Goal: Information Seeking & Learning: Learn about a topic

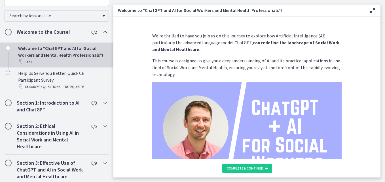
scroll to position [96, 0]
click at [81, 98] on div "Section 1: Introduction to AI and ChatGPT 0 / 3 Completed" at bounding box center [57, 105] width 104 height 23
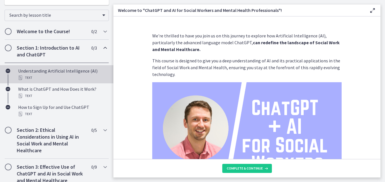
click at [74, 72] on div "Understanding Artificial Intelligence (AI) Text" at bounding box center [62, 74] width 88 height 14
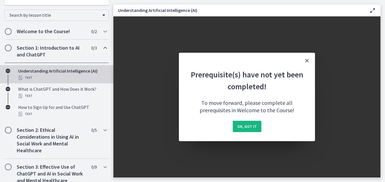
click at [247, 127] on span "OK, got it" at bounding box center [247, 126] width 20 height 7
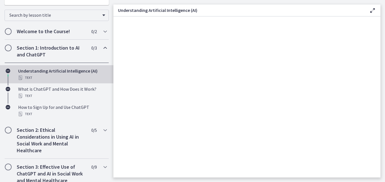
click at [73, 49] on h2 "Section 1: Introduction to AI and ChatGPT" at bounding box center [51, 51] width 69 height 14
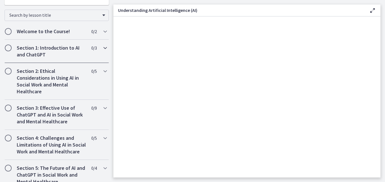
click at [73, 49] on h2 "Section 1: Introduction to AI and ChatGPT" at bounding box center [51, 51] width 69 height 14
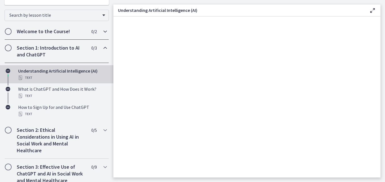
click at [73, 27] on div "Welcome to the Course! 0 / 2 Completed" at bounding box center [57, 31] width 104 height 16
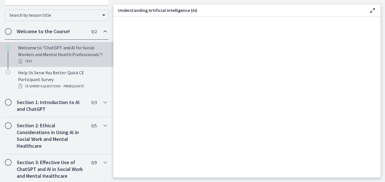
click at [57, 56] on div "Welcome to "ChatGPT and AI for Social Workers and Mental Health Professionals"!…" at bounding box center [62, 54] width 88 height 20
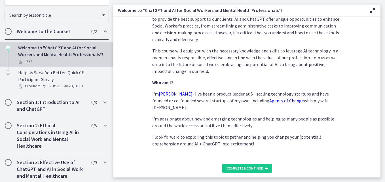
scroll to position [291, 0]
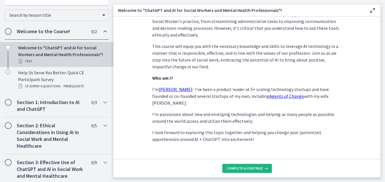
click at [263, 168] on icon at bounding box center [266, 168] width 6 height 5
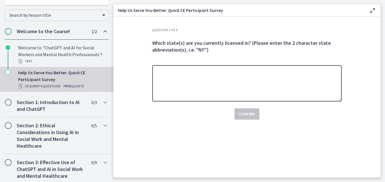
click at [214, 87] on textarea at bounding box center [246, 83] width 189 height 36
type textarea "**"
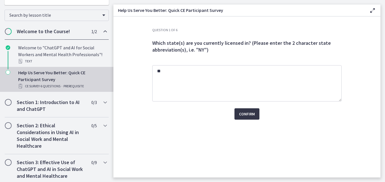
click at [252, 118] on button "Confirm" at bounding box center [246, 113] width 25 height 11
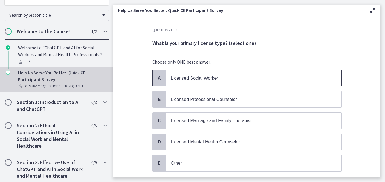
click at [234, 80] on p "Licensed Social Worker" at bounding box center [247, 77] width 155 height 7
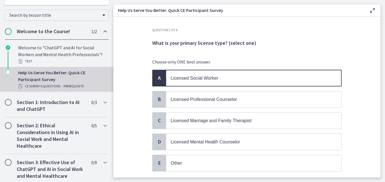
scroll to position [39, 0]
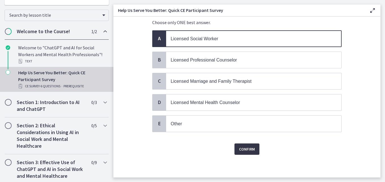
click at [251, 146] on span "Confirm" at bounding box center [247, 149] width 16 height 7
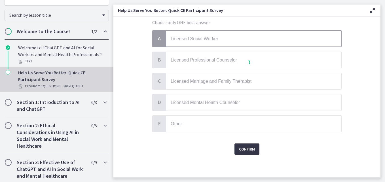
scroll to position [0, 0]
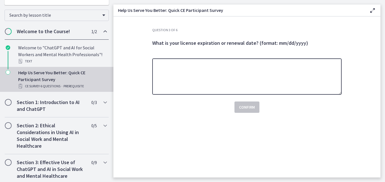
click at [249, 67] on textarea at bounding box center [246, 76] width 189 height 36
type textarea "**********"
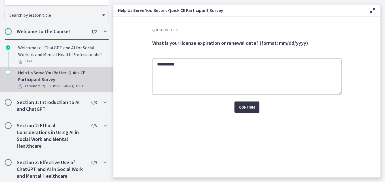
click at [245, 108] on span "Confirm" at bounding box center [247, 107] width 16 height 7
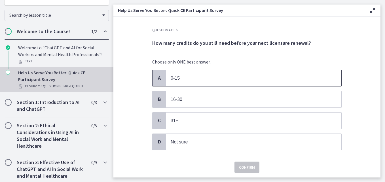
click at [198, 77] on p "0-15" at bounding box center [247, 77] width 155 height 7
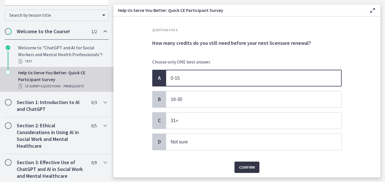
click at [241, 162] on button "Confirm" at bounding box center [246, 166] width 25 height 11
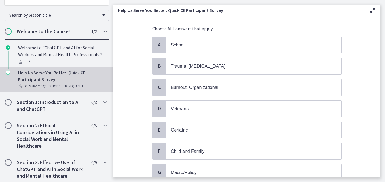
scroll to position [40, 0]
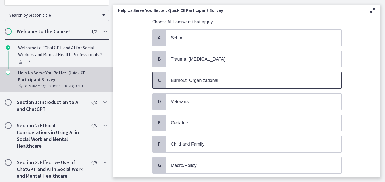
click at [235, 85] on span "Burnout, Organizational" at bounding box center [253, 80] width 175 height 16
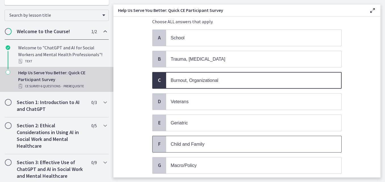
click at [200, 148] on span "Child and Family" at bounding box center [253, 144] width 175 height 16
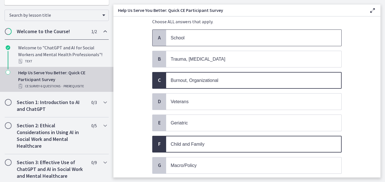
click at [195, 39] on p "School" at bounding box center [247, 37] width 155 height 7
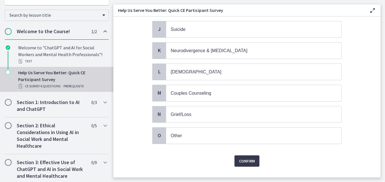
scroll to position [241, 0]
click at [247, 164] on button "Confirm" at bounding box center [246, 159] width 25 height 11
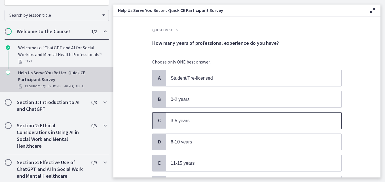
click at [206, 118] on p "3-5 years" at bounding box center [247, 120] width 155 height 7
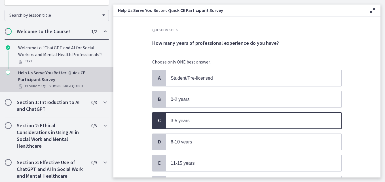
scroll to position [61, 0]
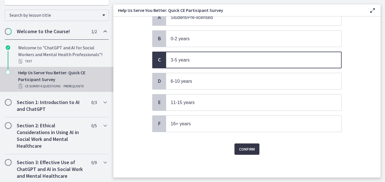
click at [239, 151] on span "Confirm" at bounding box center [247, 149] width 16 height 7
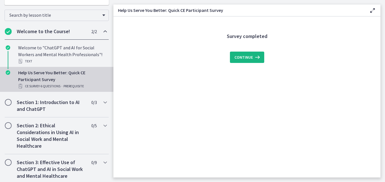
scroll to position [0, 0]
click at [249, 59] on span "Continue" at bounding box center [243, 57] width 18 height 7
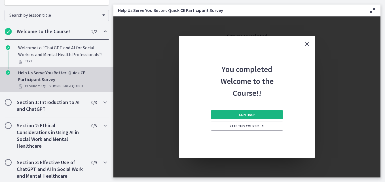
click at [248, 114] on span "Continue" at bounding box center [247, 114] width 16 height 5
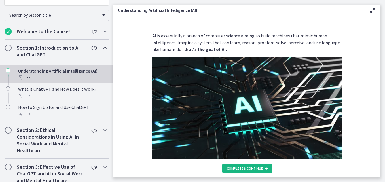
click at [245, 168] on span "Complete & continue" at bounding box center [245, 168] width 36 height 5
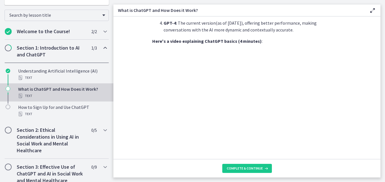
scroll to position [306, 0]
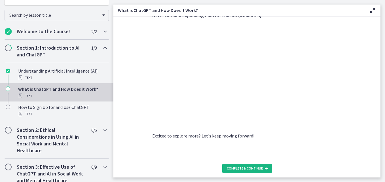
click at [255, 170] on span "Complete & continue" at bounding box center [245, 168] width 36 height 5
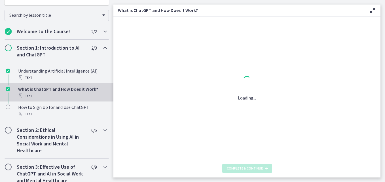
scroll to position [0, 0]
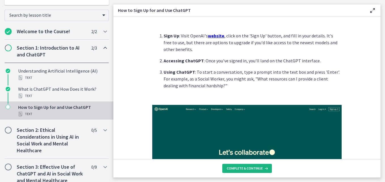
click at [255, 170] on span "Complete & continue" at bounding box center [245, 168] width 36 height 5
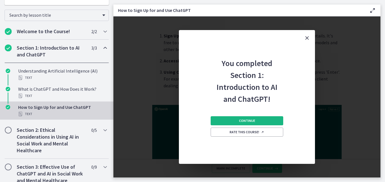
click at [265, 119] on button "Continue" at bounding box center [246, 120] width 72 height 9
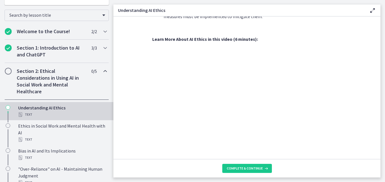
scroll to position [310, 0]
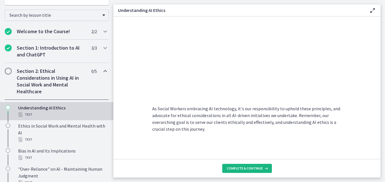
click at [235, 168] on span "Complete & continue" at bounding box center [245, 168] width 36 height 5
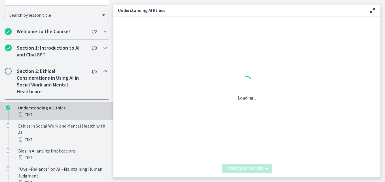
scroll to position [0, 0]
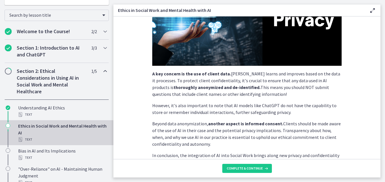
scroll to position [124, 0]
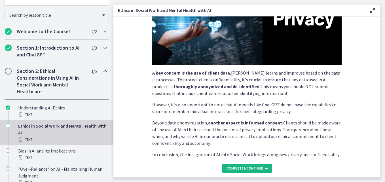
click at [245, 165] on button "Complete & continue" at bounding box center [247, 168] width 50 height 9
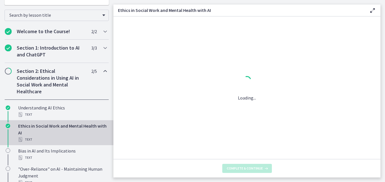
scroll to position [0, 0]
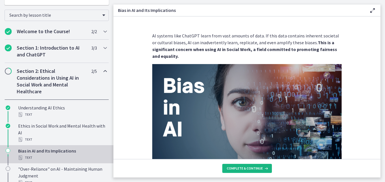
click at [245, 165] on button "Complete & continue" at bounding box center [247, 168] width 50 height 9
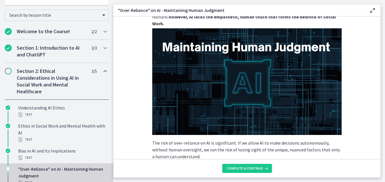
scroll to position [45, 0]
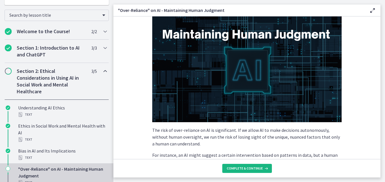
click at [260, 168] on span "Complete & continue" at bounding box center [245, 168] width 36 height 5
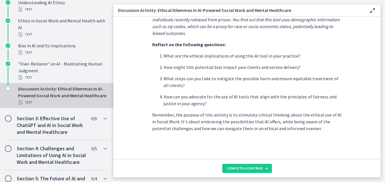
scroll to position [200, 0]
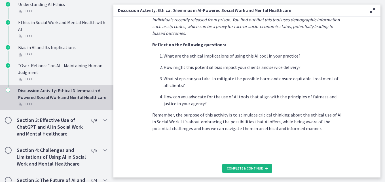
click at [232, 167] on span "Complete & continue" at bounding box center [245, 168] width 36 height 5
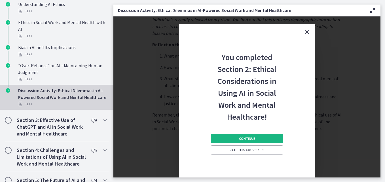
click at [243, 140] on span "Continue" at bounding box center [247, 138] width 16 height 5
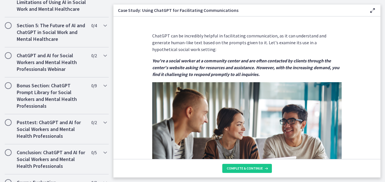
scroll to position [476, 0]
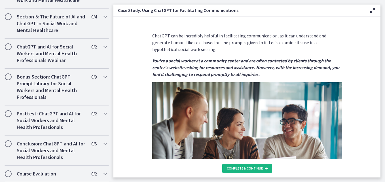
click at [236, 167] on span "Complete & continue" at bounding box center [245, 168] width 36 height 5
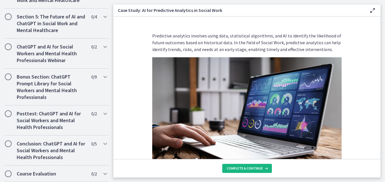
click at [236, 167] on span "Complete & continue" at bounding box center [245, 168] width 36 height 5
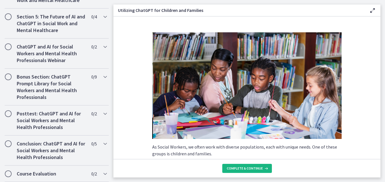
click at [236, 167] on span "Complete & continue" at bounding box center [245, 168] width 36 height 5
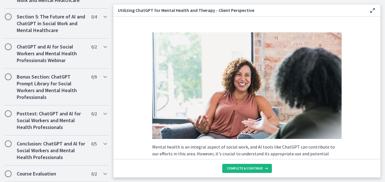
click at [236, 167] on span "Complete & continue" at bounding box center [245, 168] width 36 height 5
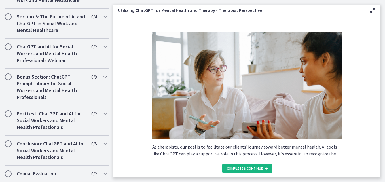
click at [255, 167] on span "Complete & continue" at bounding box center [245, 168] width 36 height 5
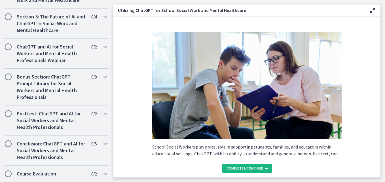
click at [255, 167] on span "Complete & continue" at bounding box center [245, 168] width 36 height 5
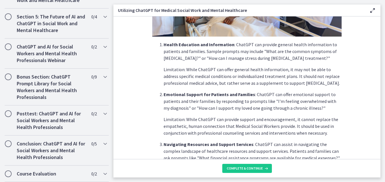
scroll to position [130, 0]
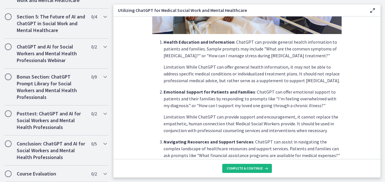
click at [261, 169] on span "Complete & continue" at bounding box center [245, 168] width 36 height 5
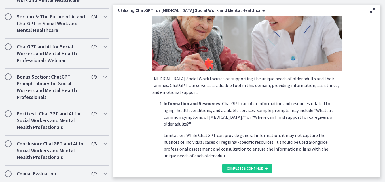
scroll to position [75, 0]
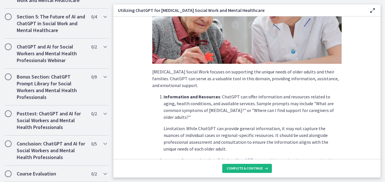
click at [256, 169] on span "Complete & continue" at bounding box center [245, 168] width 36 height 5
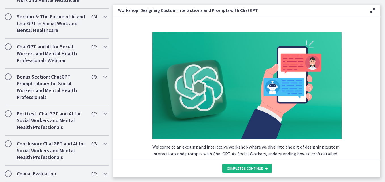
click at [256, 169] on span "Complete & continue" at bounding box center [245, 168] width 36 height 5
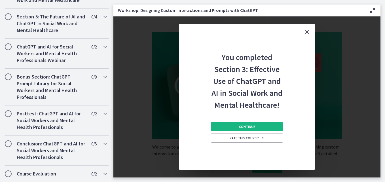
click at [253, 123] on button "Continue" at bounding box center [246, 126] width 72 height 9
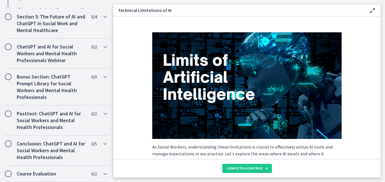
scroll to position [254, 0]
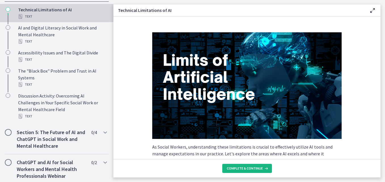
click at [242, 171] on button "Complete & continue" at bounding box center [247, 168] width 50 height 9
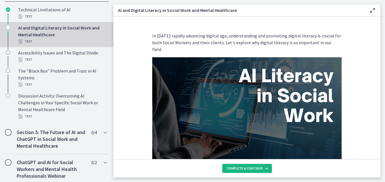
click at [242, 171] on button "Complete & continue" at bounding box center [247, 168] width 50 height 9
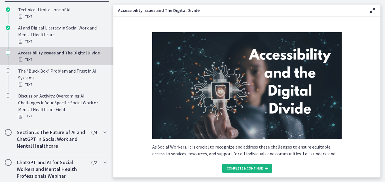
click at [242, 171] on button "Complete & continue" at bounding box center [247, 168] width 50 height 9
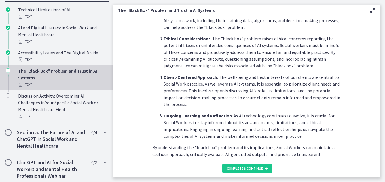
scroll to position [306, 0]
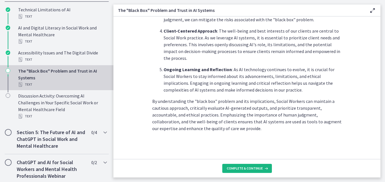
click at [260, 166] on span "Complete & continue" at bounding box center [245, 168] width 36 height 5
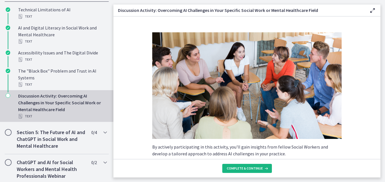
click at [260, 166] on span "Complete & continue" at bounding box center [245, 168] width 36 height 5
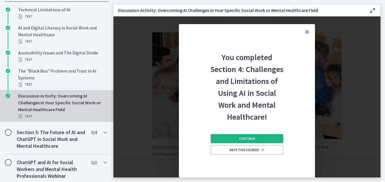
click at [264, 136] on button "Continue" at bounding box center [246, 138] width 72 height 9
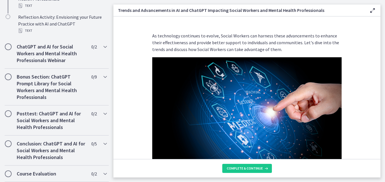
scroll to position [372, 0]
click at [235, 172] on button "Complete & continue" at bounding box center [247, 168] width 50 height 9
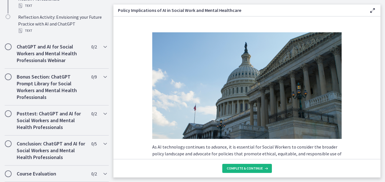
click at [235, 169] on span "Complete & continue" at bounding box center [245, 168] width 36 height 5
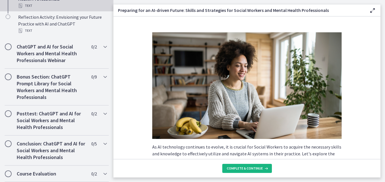
click at [235, 169] on span "Complete & continue" at bounding box center [245, 168] width 36 height 5
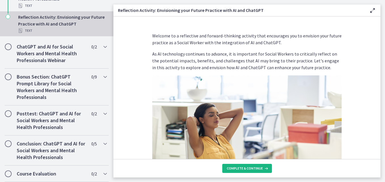
click at [235, 169] on span "Complete & continue" at bounding box center [245, 168] width 36 height 5
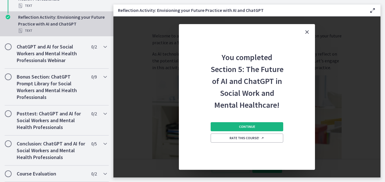
click at [248, 126] on span "Continue" at bounding box center [247, 126] width 16 height 5
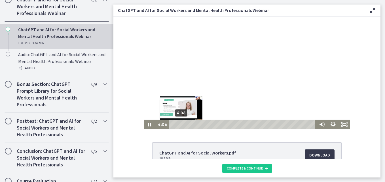
click at [179, 123] on div "4:06" at bounding box center [243, 124] width 142 height 10
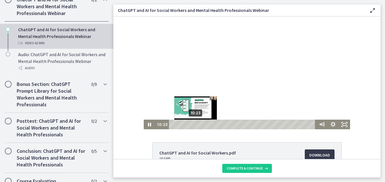
click at [193, 124] on div "10:23" at bounding box center [243, 124] width 142 height 10
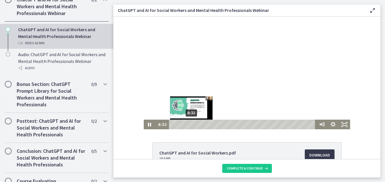
click at [189, 123] on div "8:32" at bounding box center [243, 124] width 142 height 10
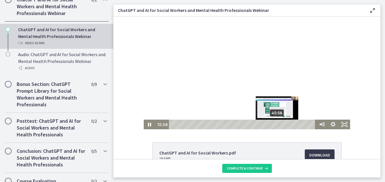
click at [275, 124] on div "45:58" at bounding box center [243, 124] width 142 height 10
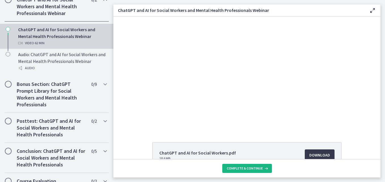
click at [243, 168] on span "Complete & continue" at bounding box center [245, 168] width 36 height 5
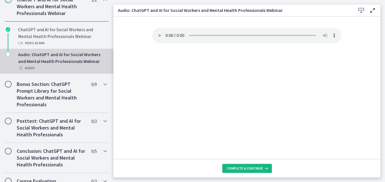
click at [243, 168] on span "Complete & continue" at bounding box center [245, 168] width 36 height 5
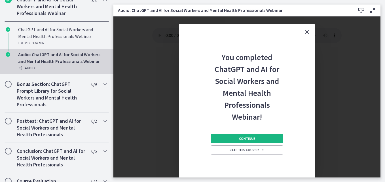
click at [250, 139] on span "Continue" at bounding box center [247, 138] width 16 height 5
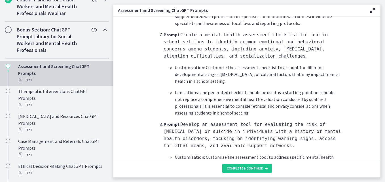
scroll to position [770, 0]
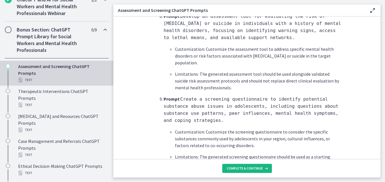
click at [232, 167] on span "Complete & continue" at bounding box center [245, 168] width 36 height 5
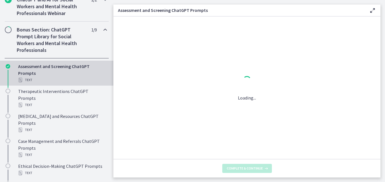
scroll to position [0, 0]
